Goal: Task Accomplishment & Management: Use online tool/utility

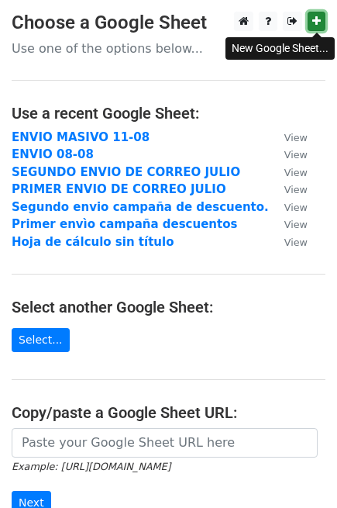
click at [322, 22] on link at bounding box center [317, 21] width 18 height 19
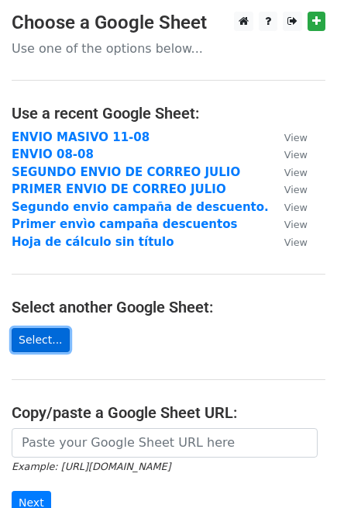
click at [55, 339] on link "Select..." at bounding box center [41, 340] width 58 height 24
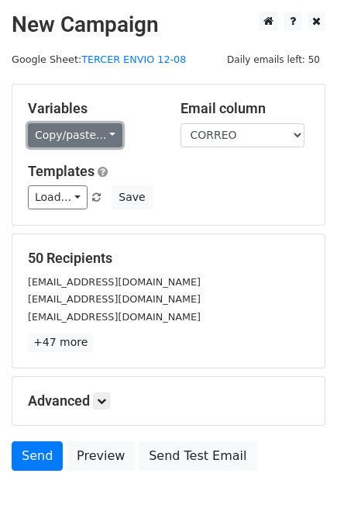
click at [91, 128] on link "Copy/paste..." at bounding box center [75, 135] width 95 height 24
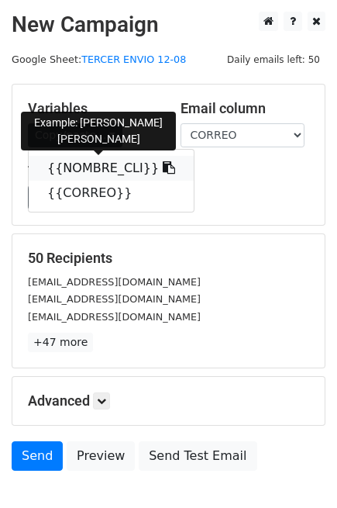
click at [96, 171] on link "{{NOMBRE_CLI}}" at bounding box center [111, 168] width 165 height 25
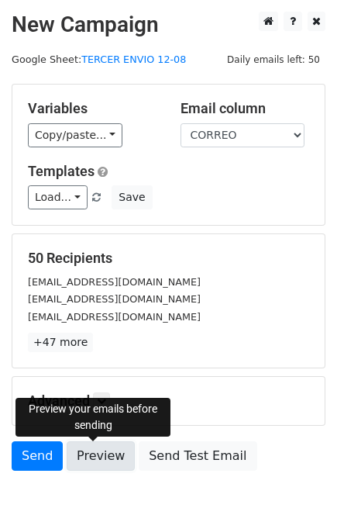
click at [105, 452] on link "Preview" at bounding box center [101, 455] width 68 height 29
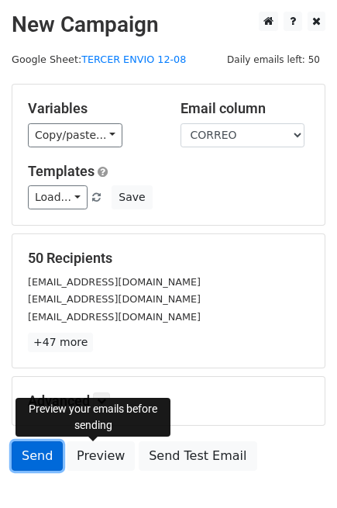
click at [33, 459] on link "Send" at bounding box center [37, 455] width 51 height 29
